Goal: Navigation & Orientation: Find specific page/section

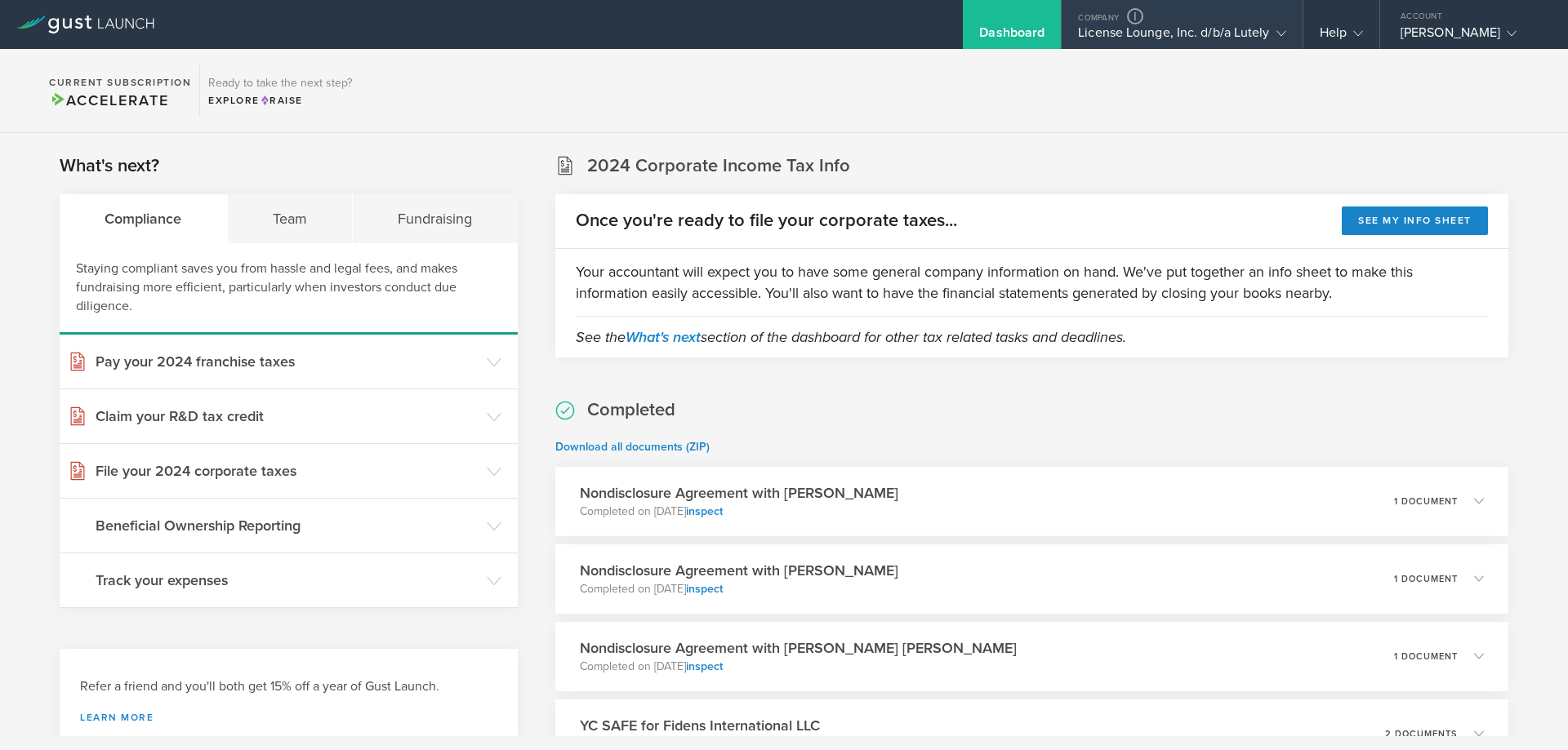
click at [1201, 27] on div "License Lounge, Inc. d/b/a Lutely" at bounding box center [1181, 36] width 207 height 24
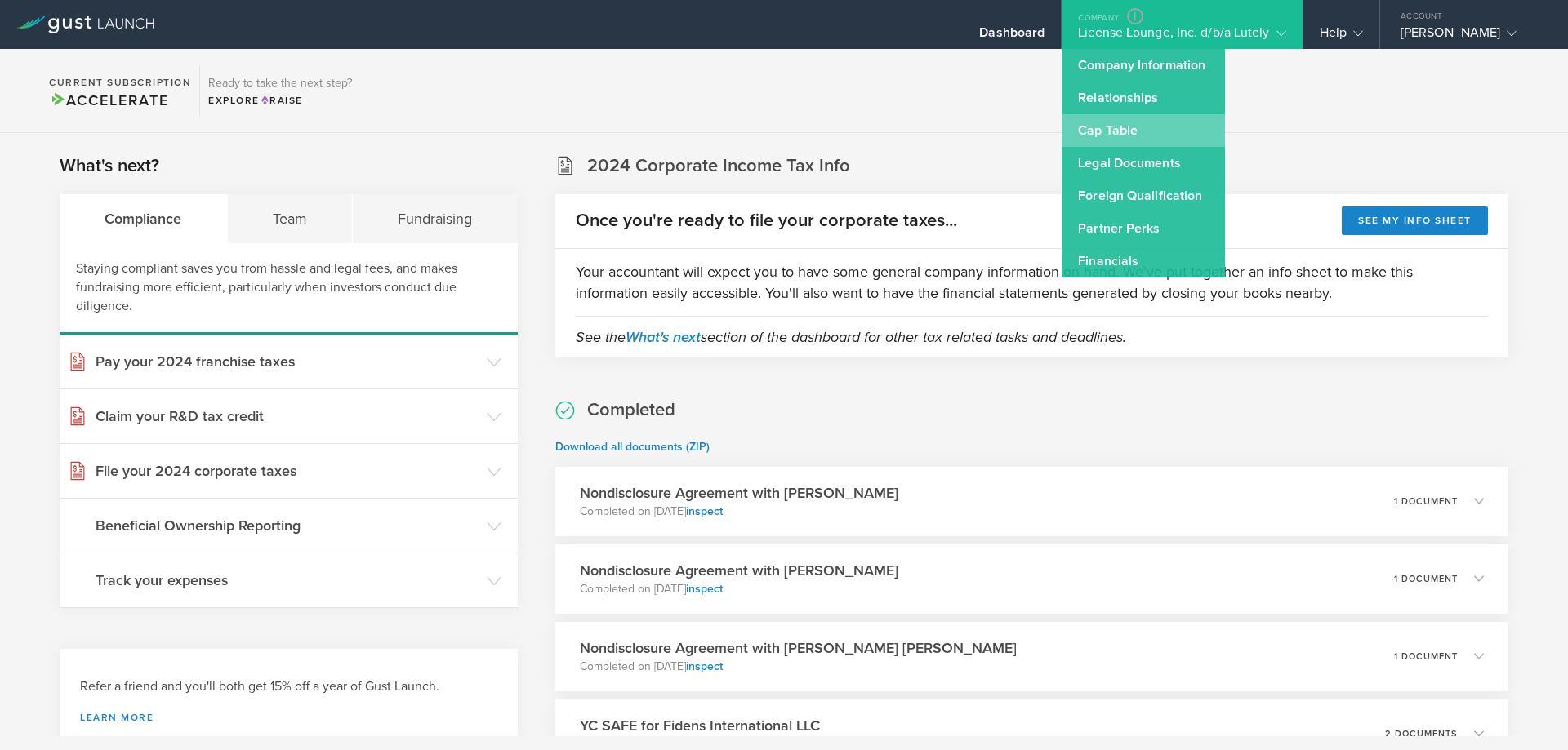
click at [1122, 115] on link "Cap Table" at bounding box center [1143, 131] width 163 height 32
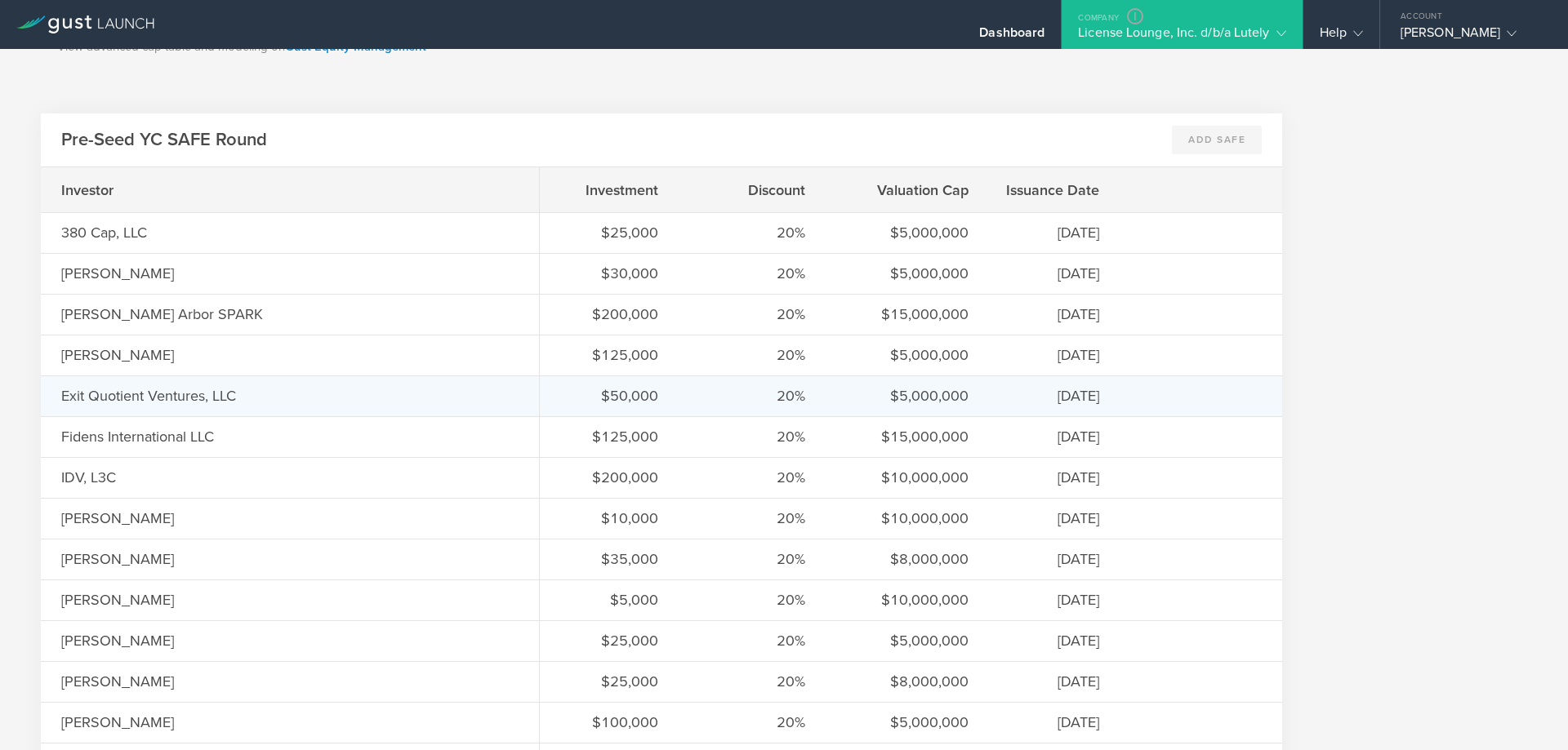
scroll to position [1306, 0]
